Goal: Task Accomplishment & Management: Complete application form

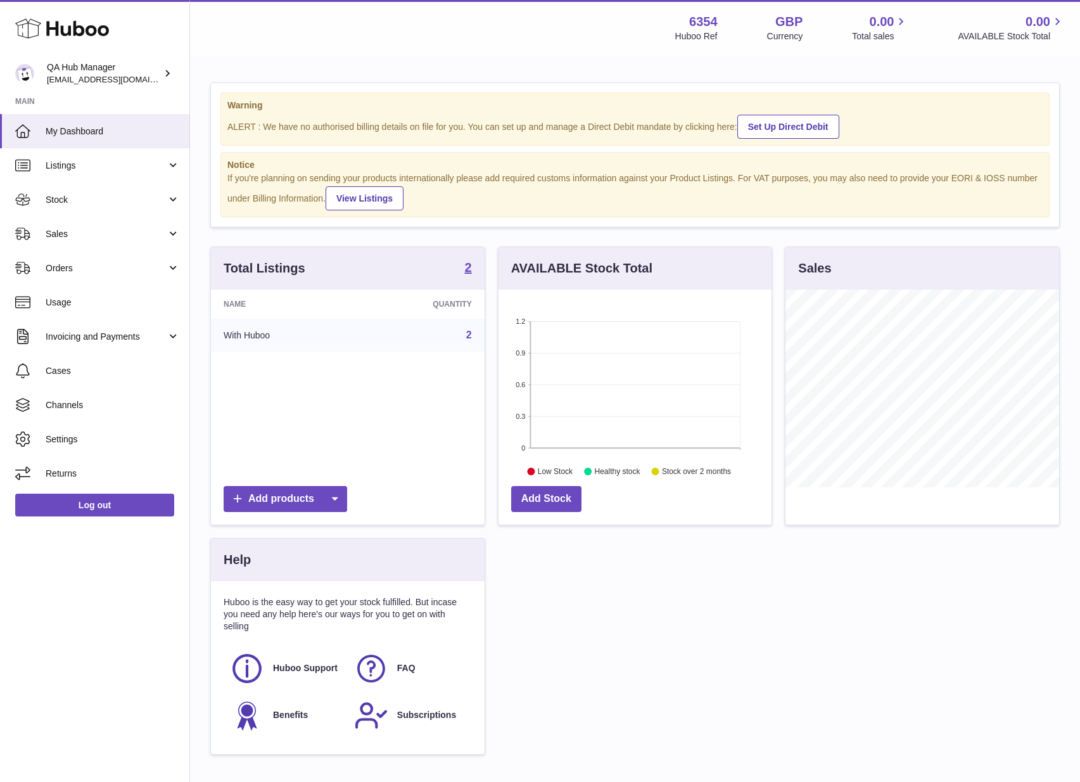
scroll to position [198, 273]
click at [103, 225] on link "Sales" at bounding box center [94, 234] width 189 height 34
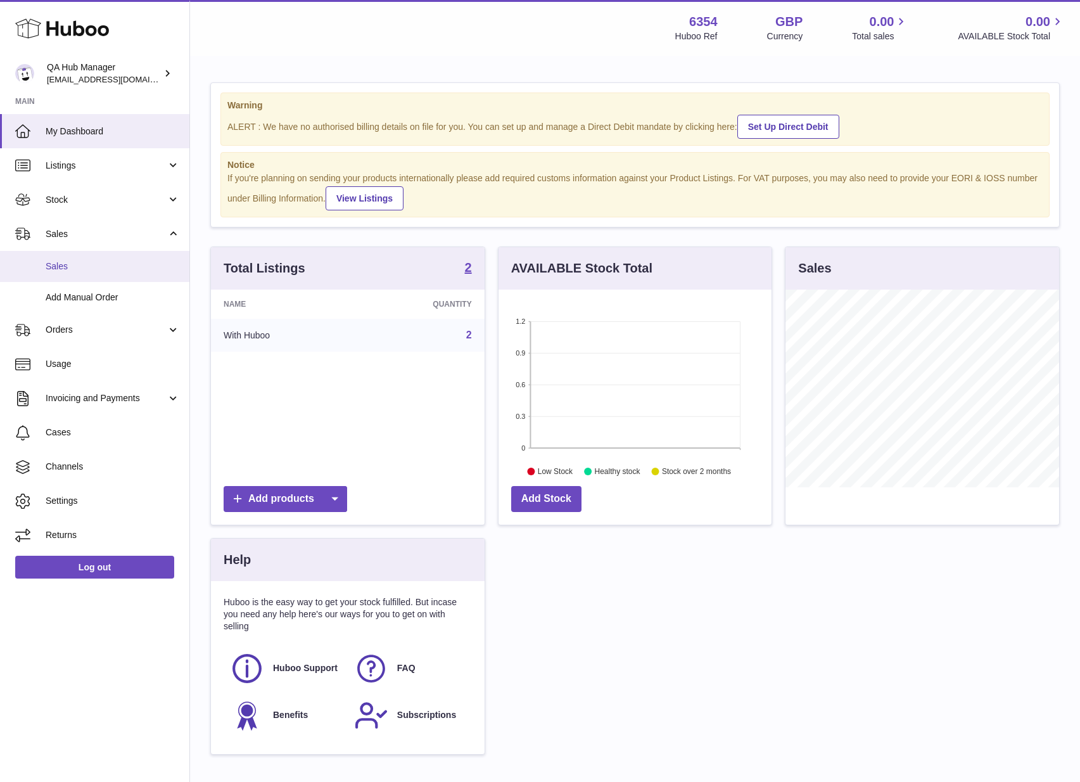
click at [91, 262] on span "Sales" at bounding box center [113, 266] width 134 height 12
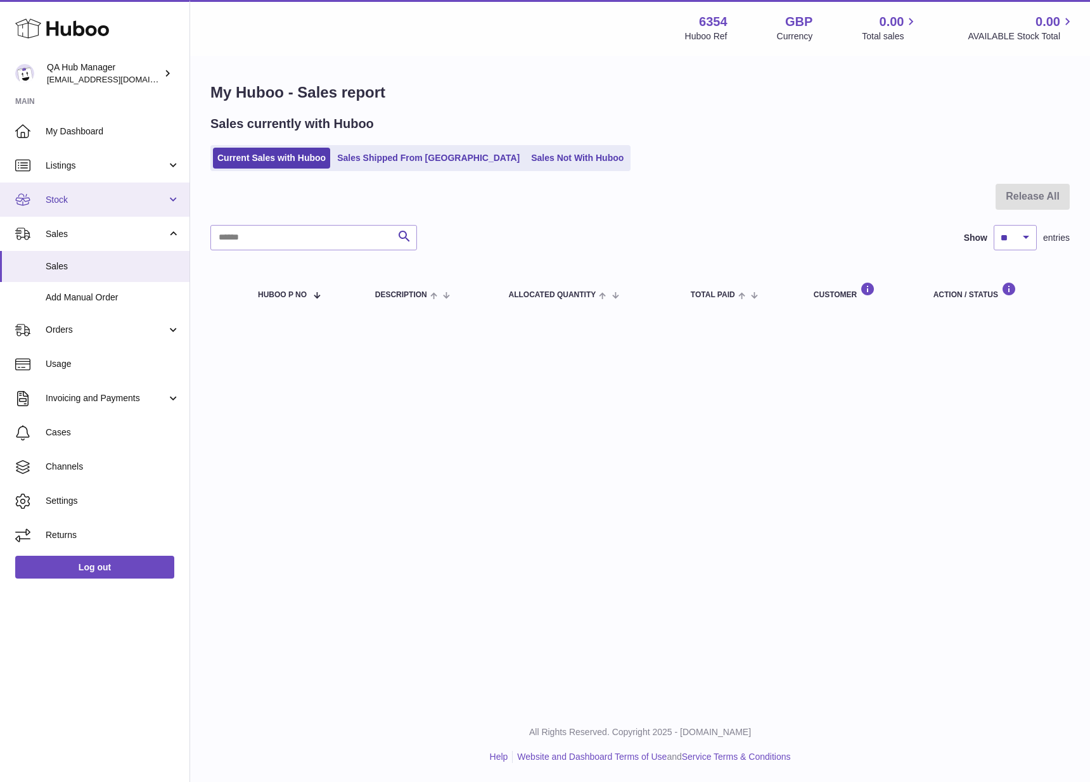
click at [91, 206] on link "Stock" at bounding box center [94, 199] width 189 height 34
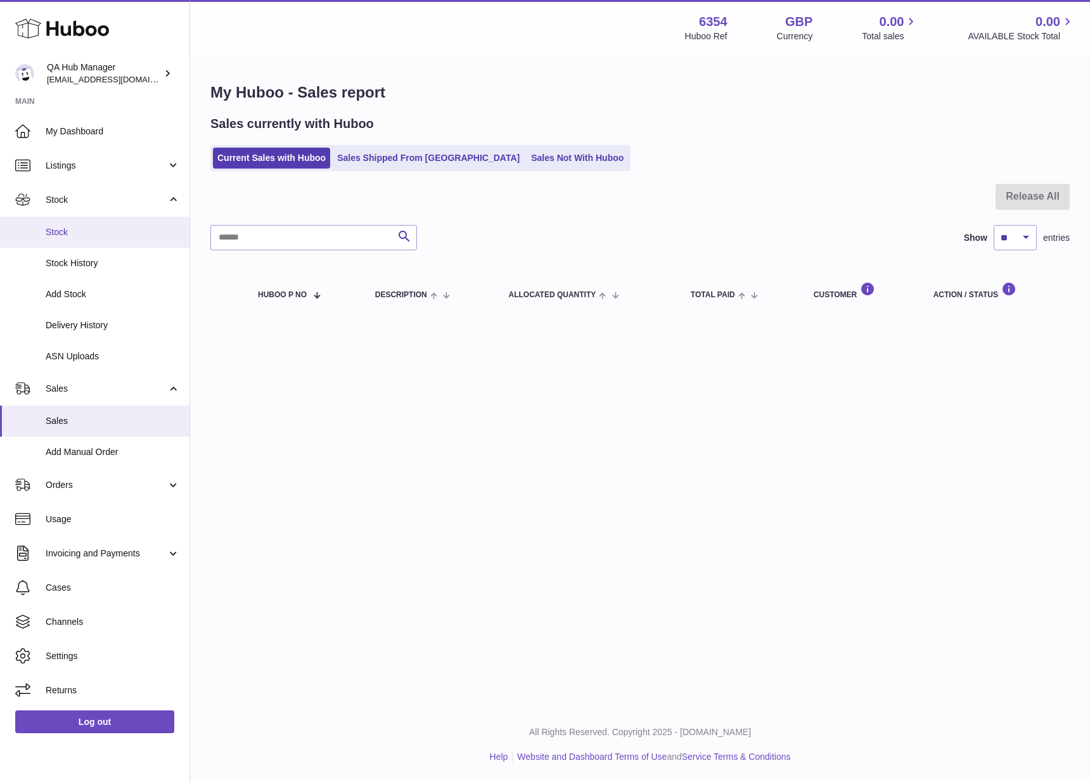
click at [94, 235] on span "Stock" at bounding box center [113, 232] width 134 height 12
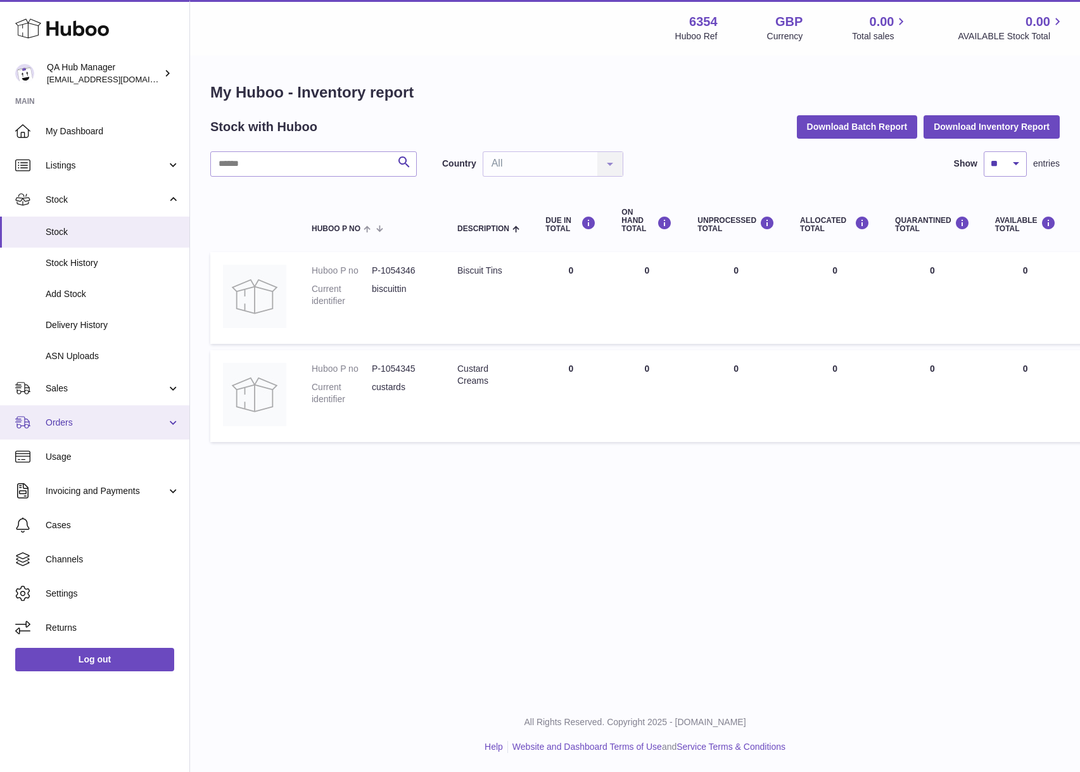
click at [87, 415] on link "Orders" at bounding box center [94, 423] width 189 height 34
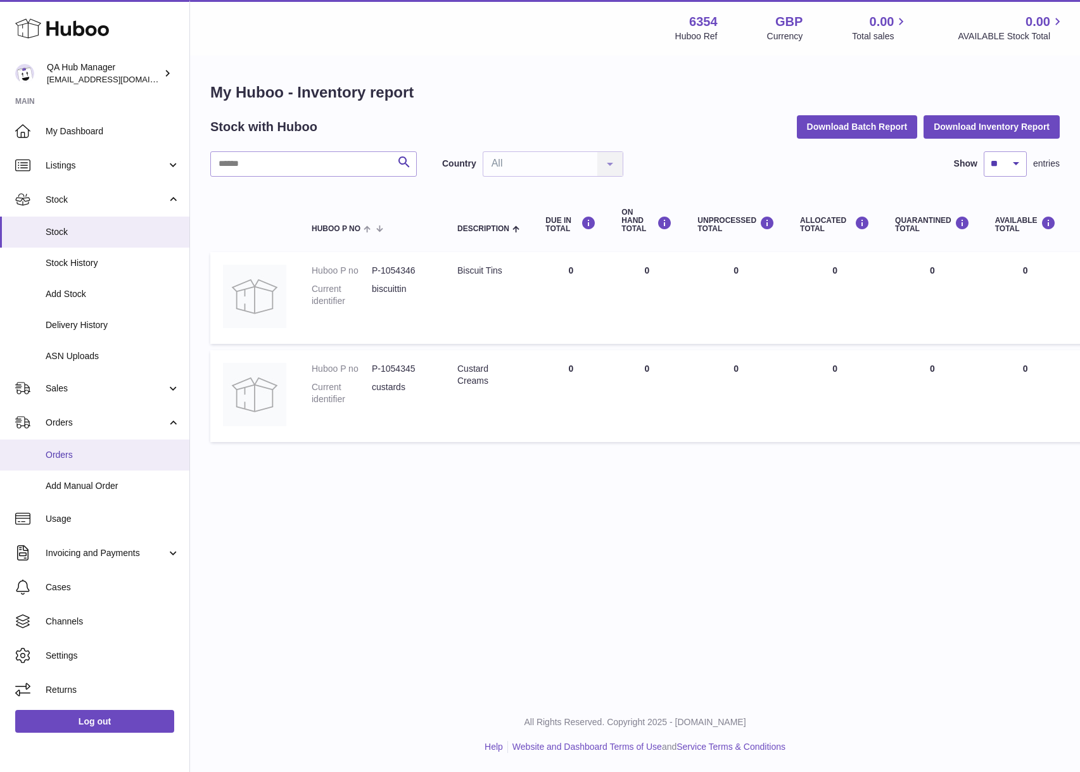
click at [91, 461] on span "Orders" at bounding box center [113, 455] width 134 height 12
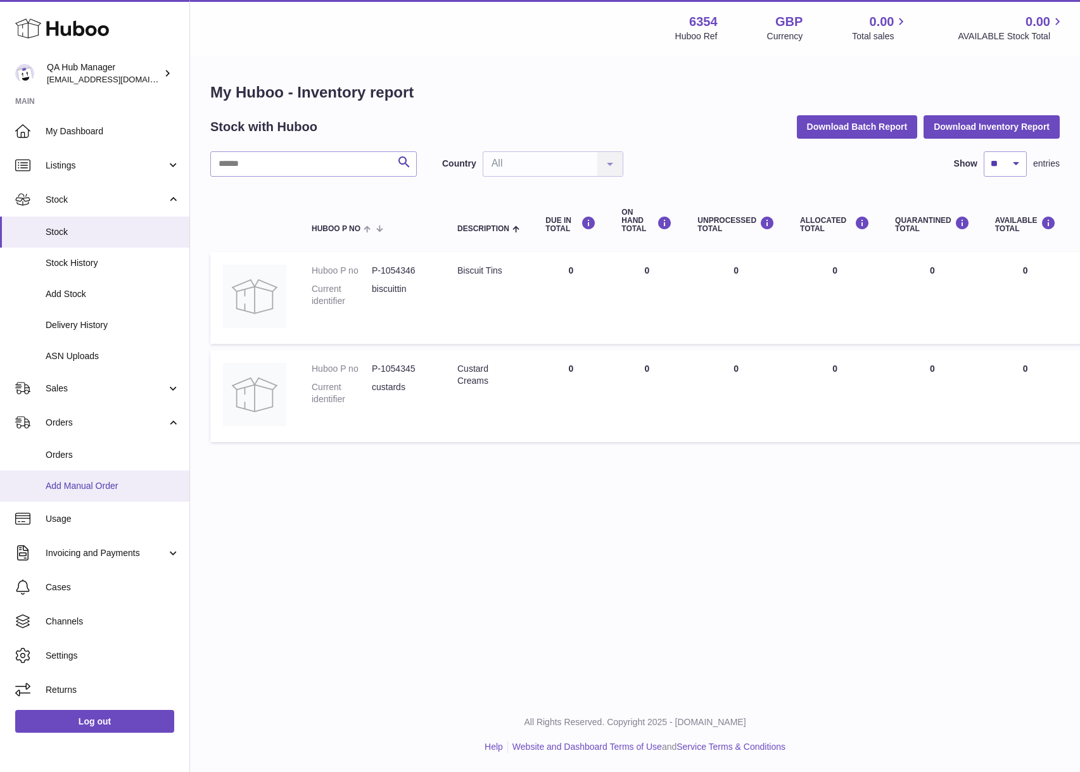
click at [107, 484] on span "Add Manual Order" at bounding box center [113, 486] width 134 height 12
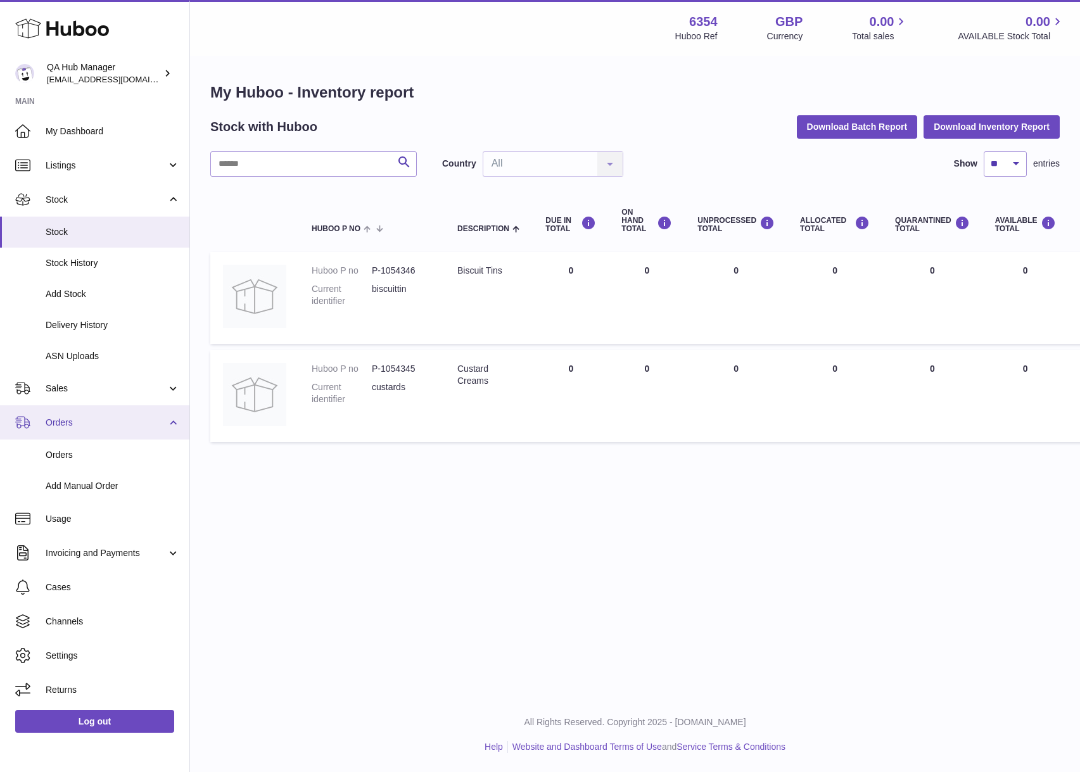
click at [105, 435] on link "Orders" at bounding box center [94, 423] width 189 height 34
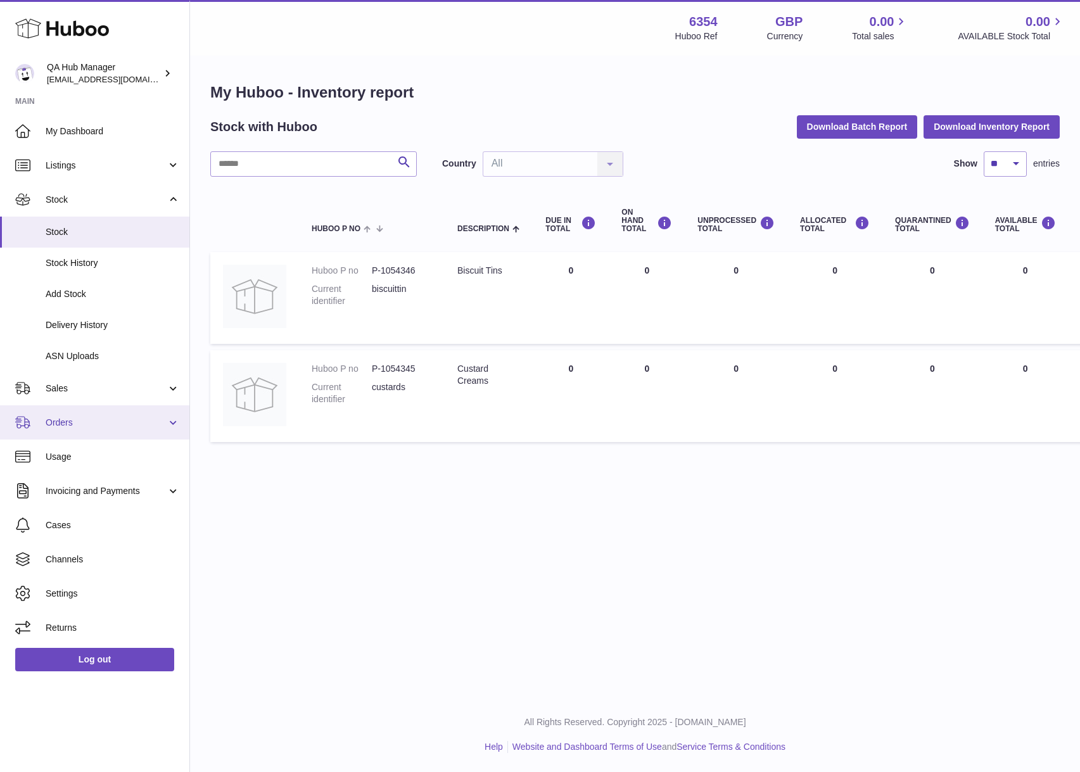
click at [105, 406] on link "Orders" at bounding box center [94, 423] width 189 height 34
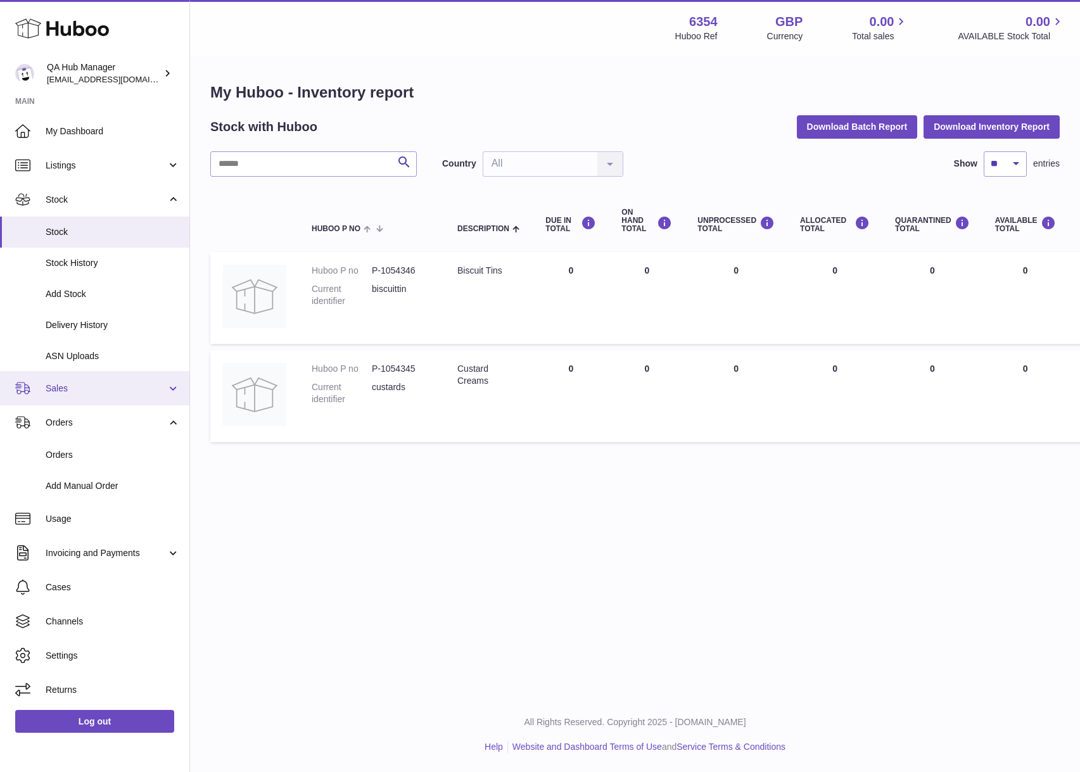
click at [103, 392] on span "Sales" at bounding box center [106, 389] width 121 height 12
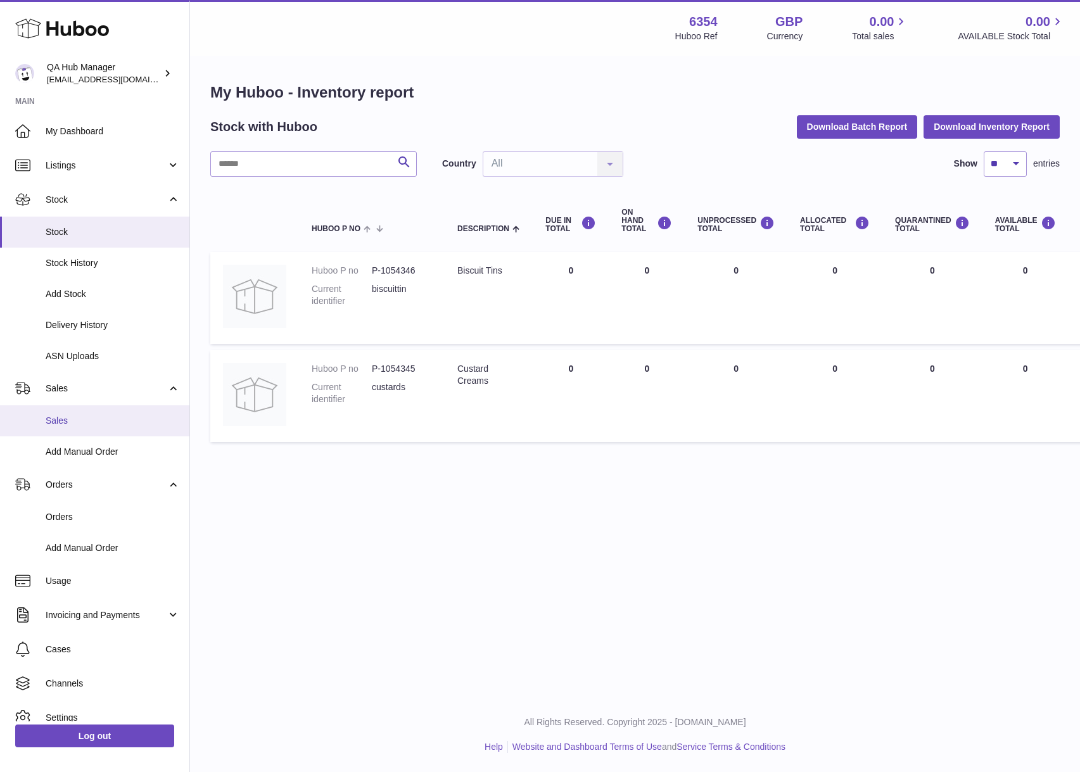
click at [106, 433] on link "Sales" at bounding box center [94, 421] width 189 height 31
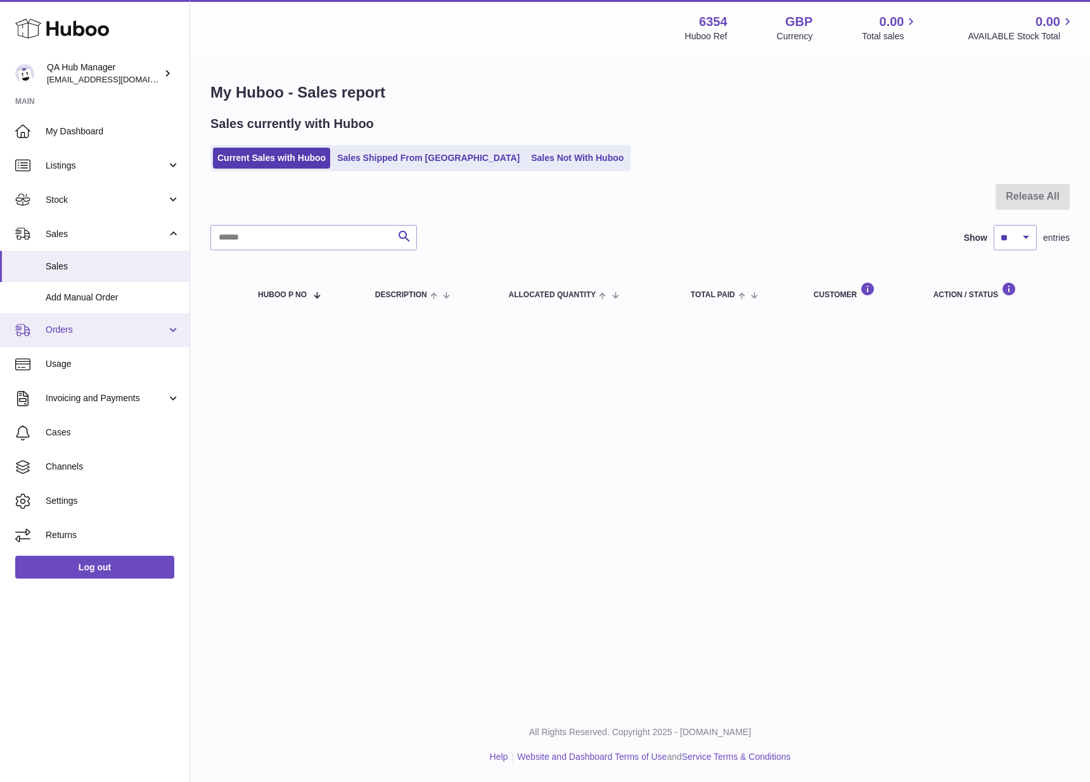
click at [109, 319] on link "Orders" at bounding box center [94, 330] width 189 height 34
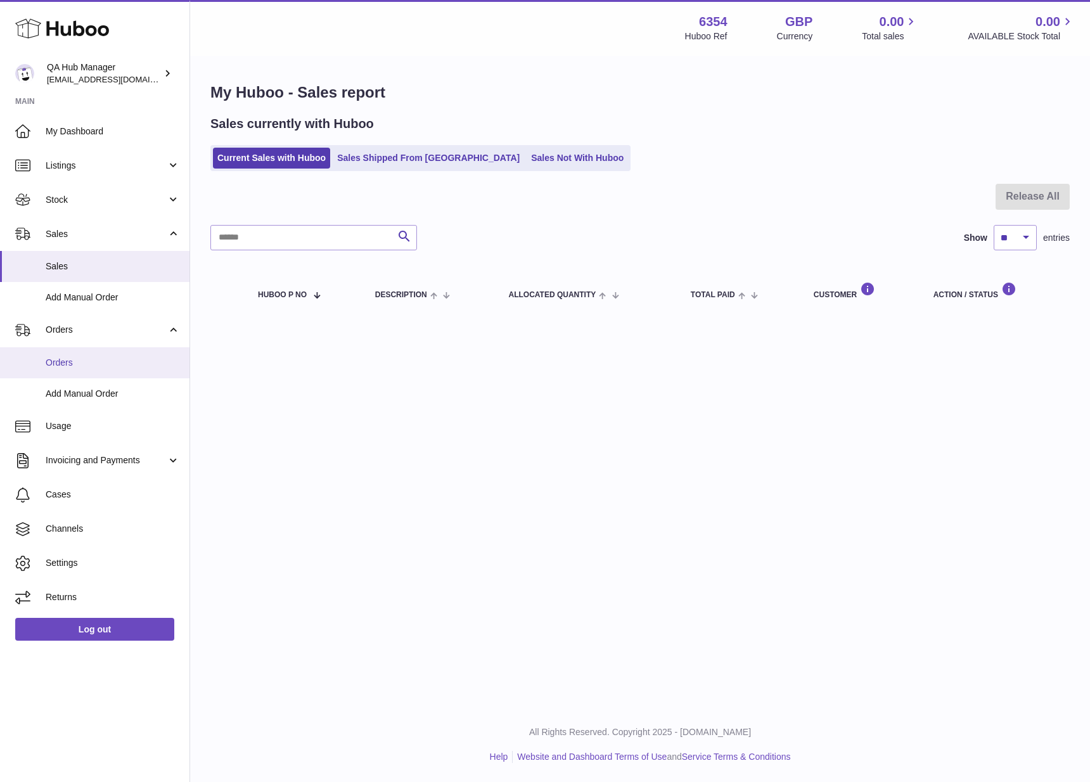
click at [99, 357] on span "Orders" at bounding box center [113, 363] width 134 height 12
